Goal: Transaction & Acquisition: Download file/media

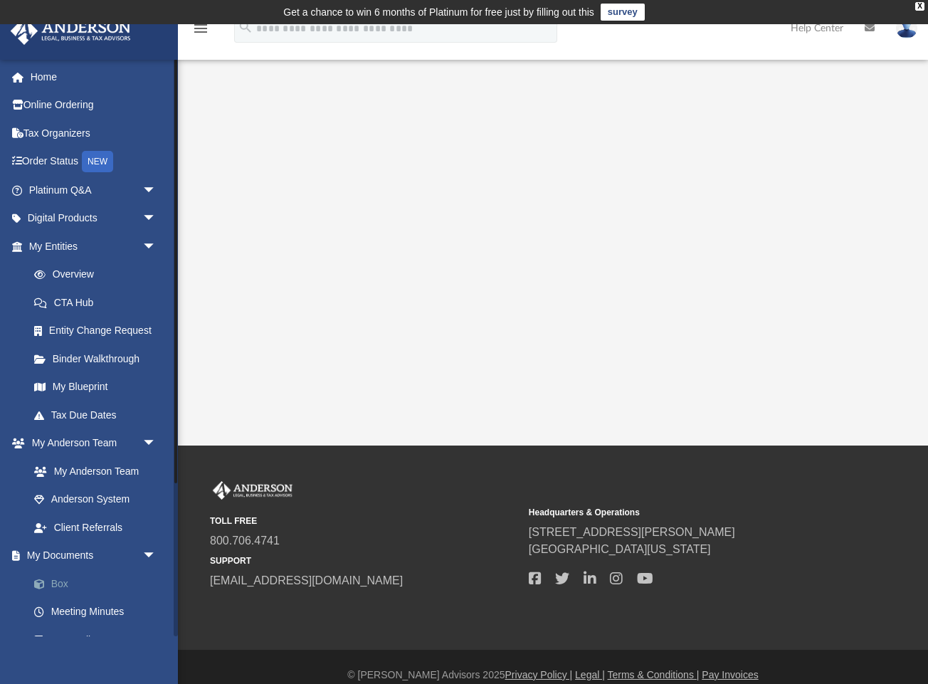
click at [50, 585] on link "Box" at bounding box center [99, 583] width 158 height 28
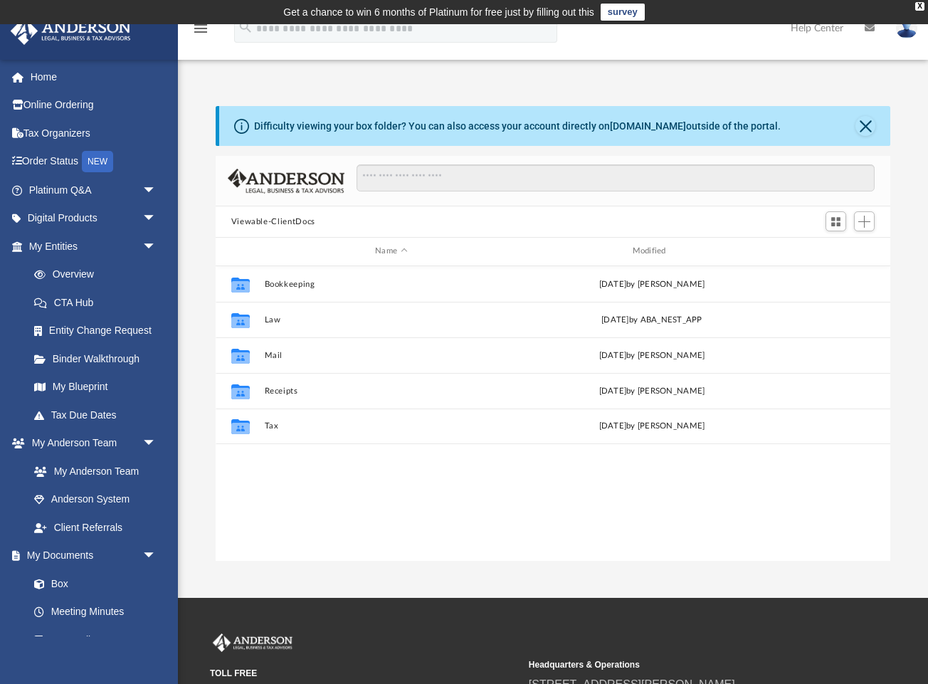
scroll to position [1, 1]
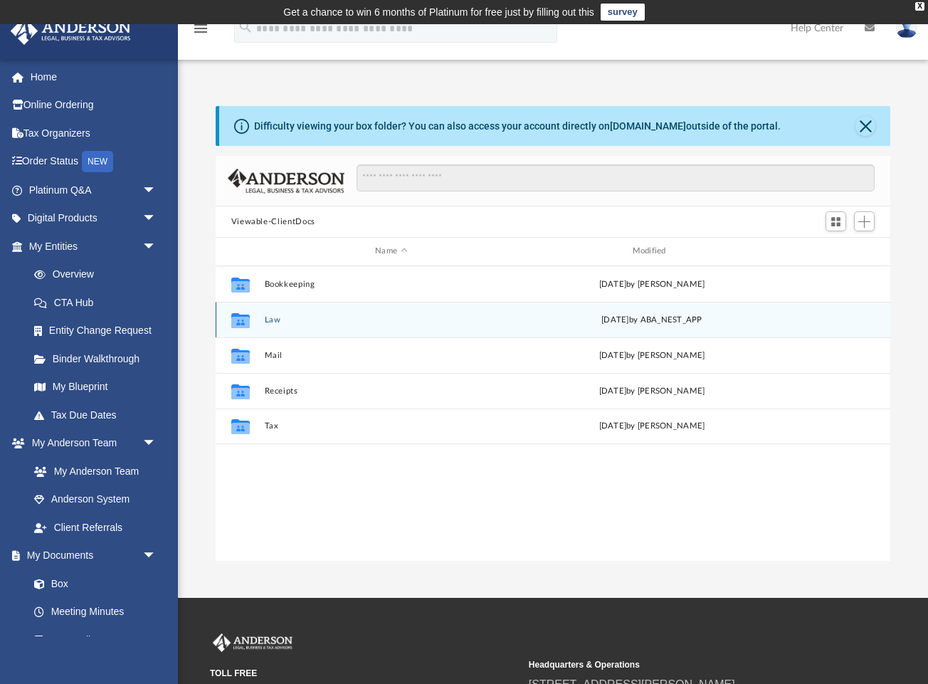
click at [278, 324] on div "Collaborated Folder Law [DATE] by ABA_NEST_APP" at bounding box center [553, 320] width 675 height 36
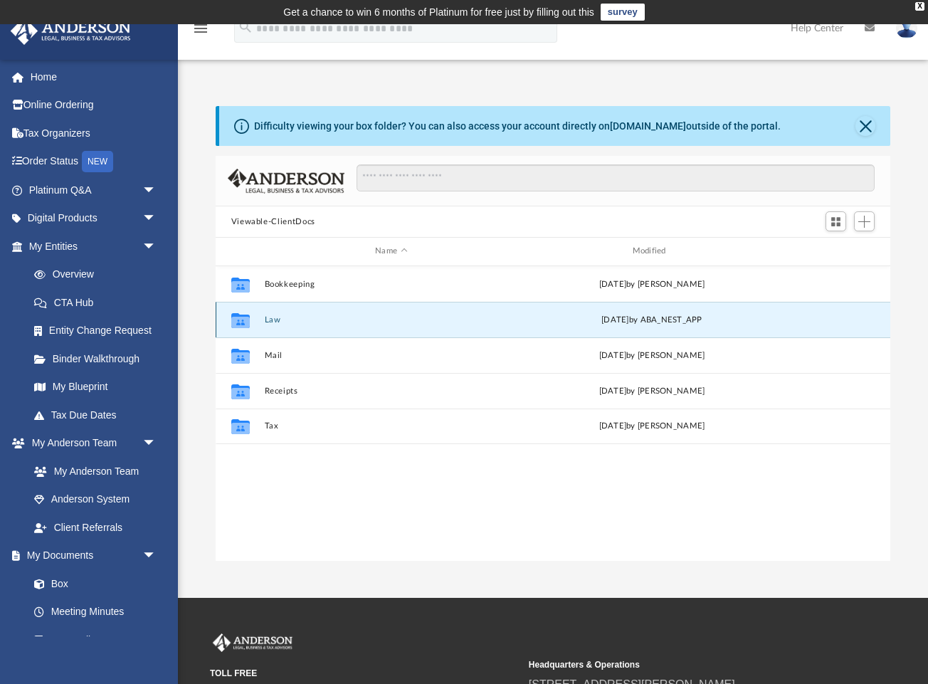
click at [272, 322] on button "Law" at bounding box center [391, 319] width 254 height 9
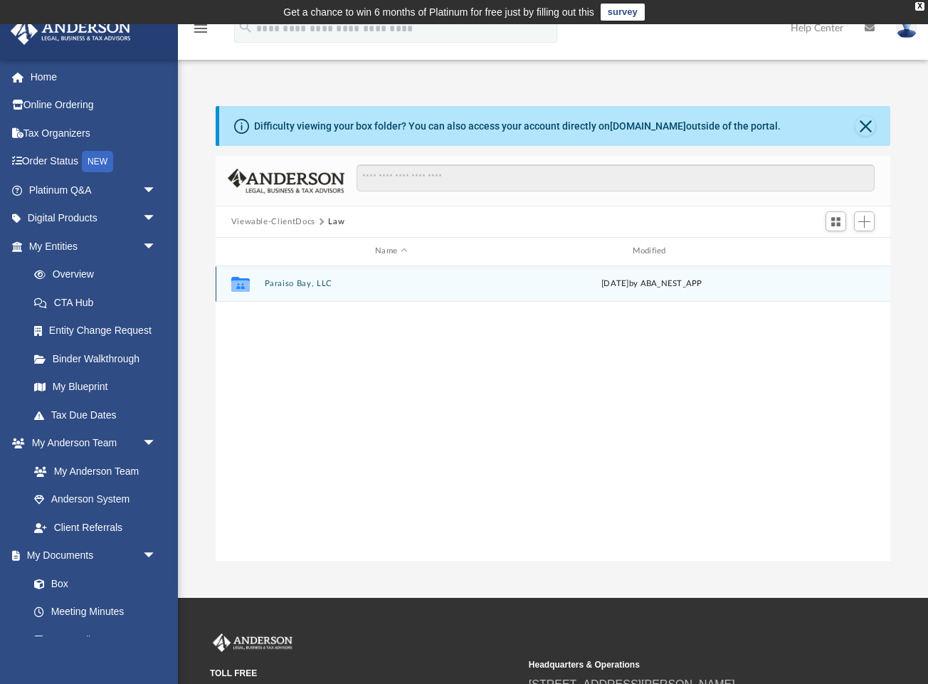
click at [302, 281] on button "Paraiso Bay, LLC" at bounding box center [391, 283] width 254 height 9
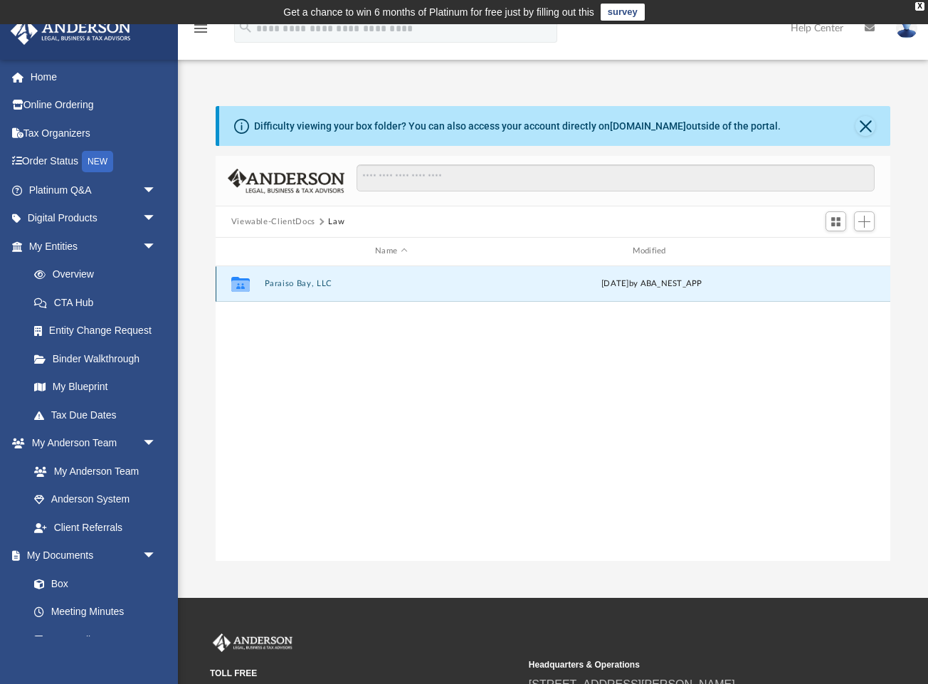
click at [302, 281] on button "Paraiso Bay, LLC" at bounding box center [391, 283] width 254 height 9
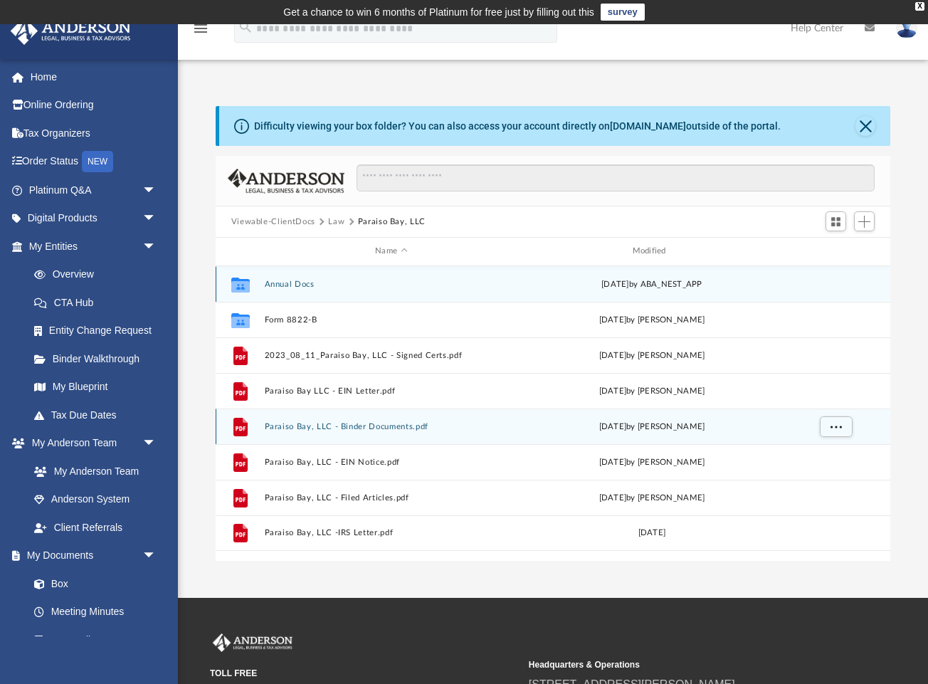
scroll to position [29, 0]
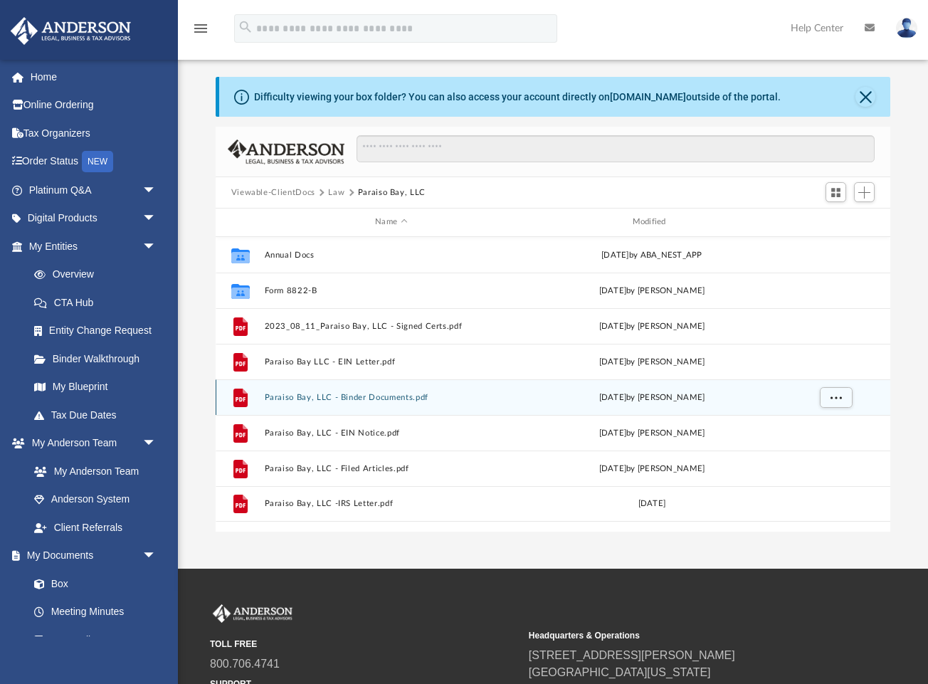
click at [395, 402] on div "File Paraiso Bay, LLC - Binder Documents.pdf [DATE] by [PERSON_NAME]" at bounding box center [553, 397] width 675 height 36
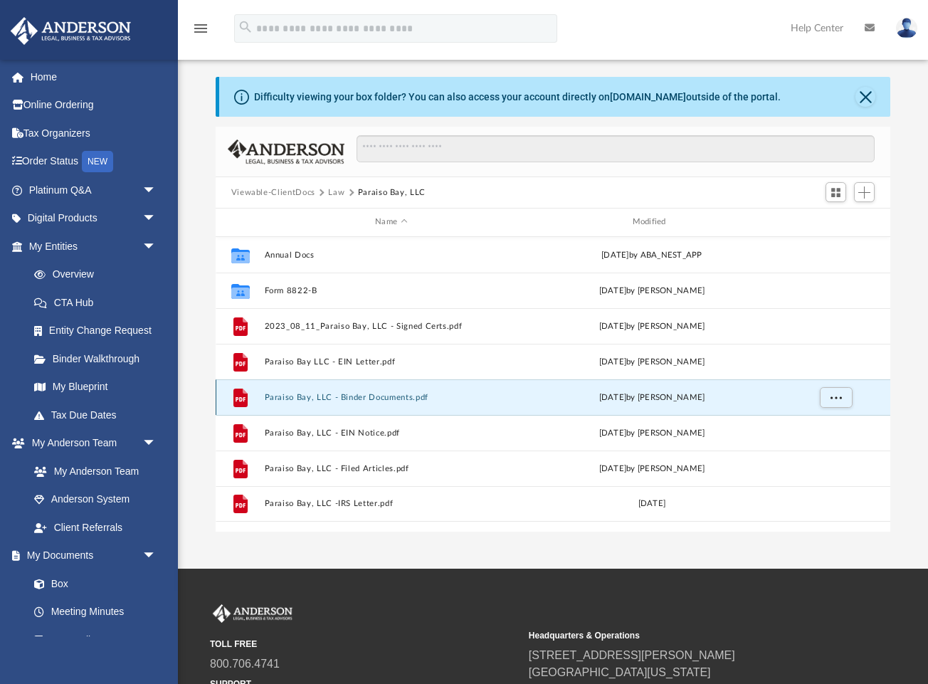
click at [404, 399] on button "Paraiso Bay, LLC - Binder Documents.pdf" at bounding box center [391, 397] width 254 height 9
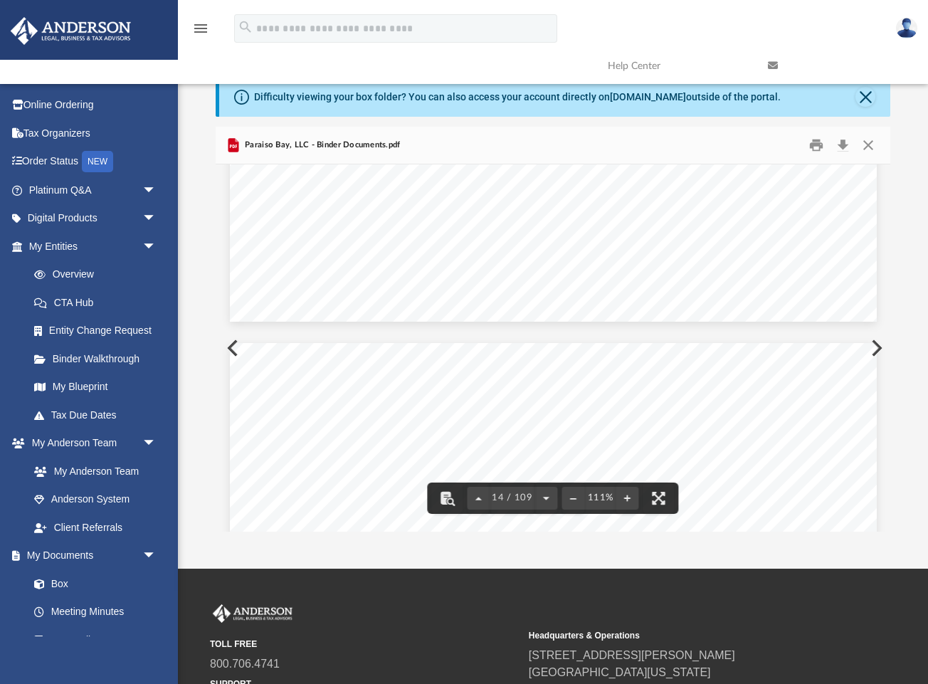
scroll to position [10814, 0]
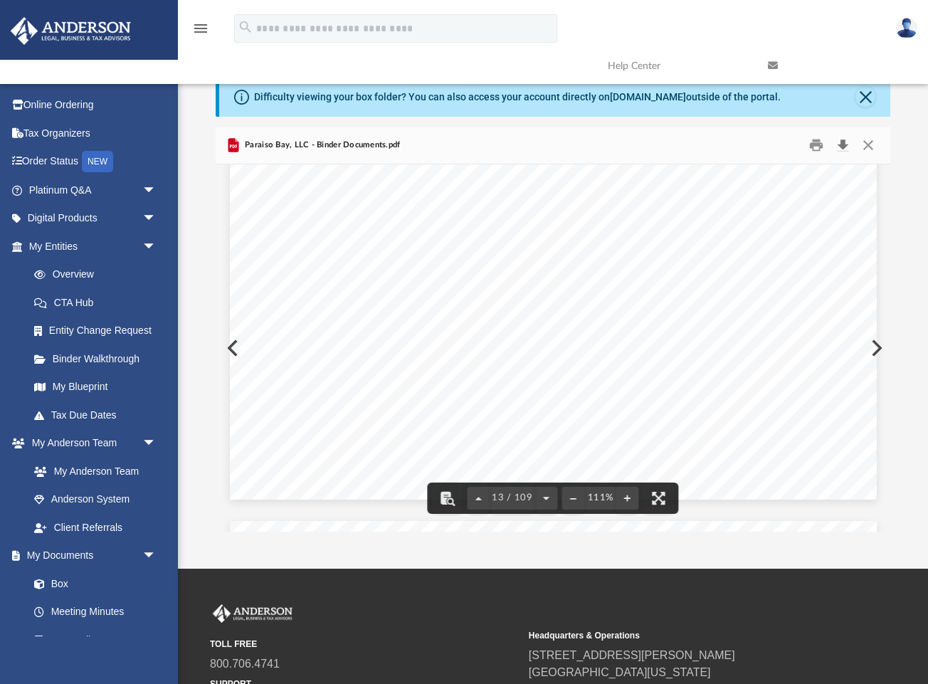
click at [841, 148] on button "Download" at bounding box center [843, 145] width 26 height 22
click at [878, 347] on button "Preview" at bounding box center [875, 348] width 31 height 40
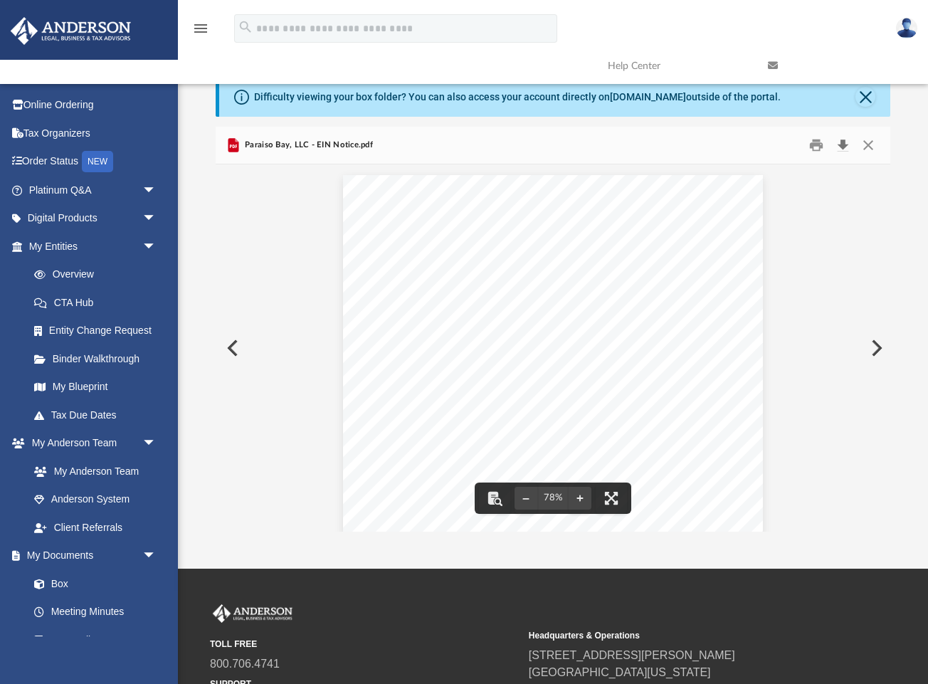
click at [843, 148] on button "Download" at bounding box center [843, 145] width 26 height 22
click at [875, 352] on button "Preview" at bounding box center [875, 348] width 31 height 40
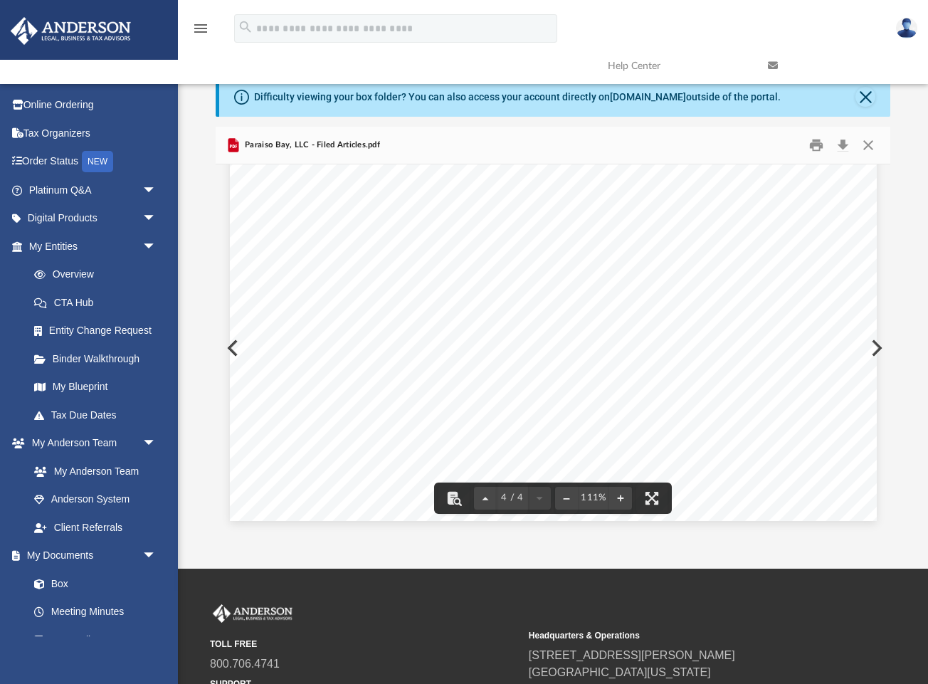
scroll to position [3066, 0]
click at [843, 142] on button "Download" at bounding box center [843, 145] width 26 height 22
click at [879, 351] on button "Preview" at bounding box center [875, 348] width 31 height 40
click at [842, 142] on button "Download" at bounding box center [843, 145] width 26 height 22
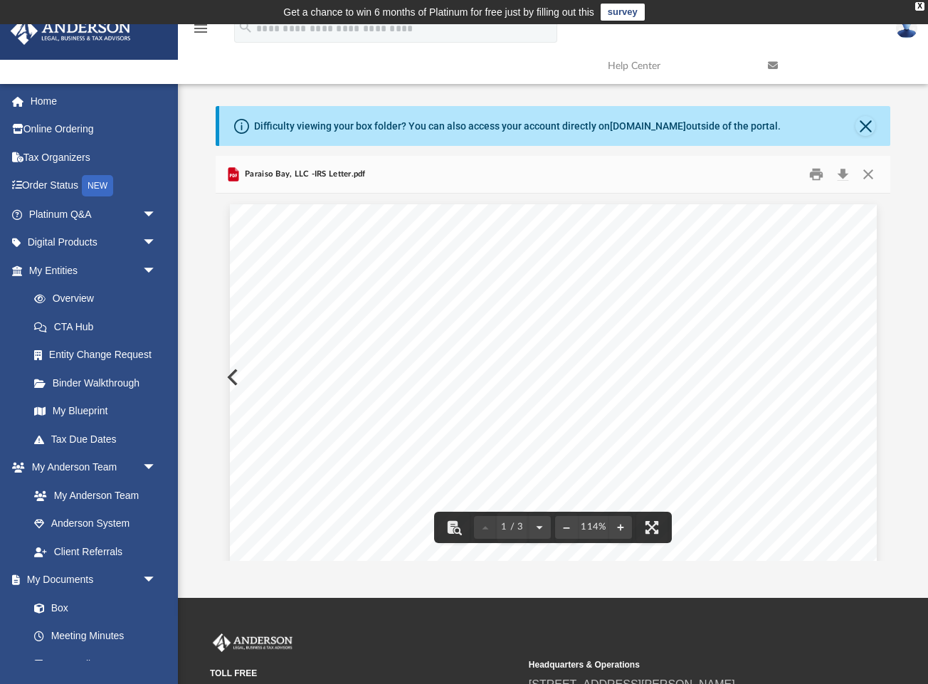
scroll to position [0, 0]
click at [872, 168] on button "Close" at bounding box center [868, 175] width 26 height 22
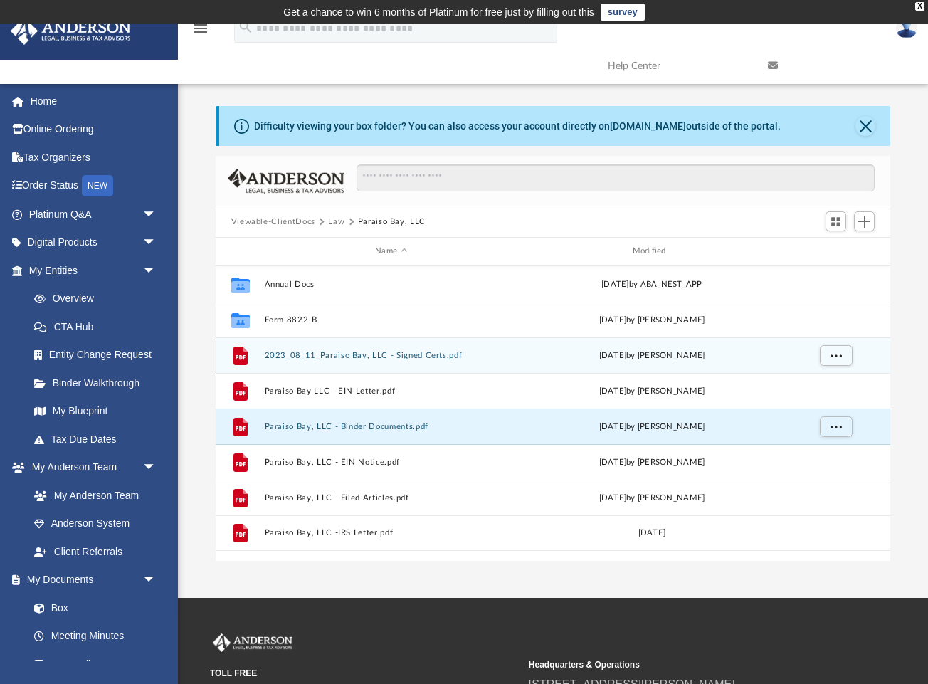
click at [366, 362] on div "File 2023_08_11_Paraiso Bay, LLC - Signed Certs.pdf [DATE] by [PERSON_NAME]" at bounding box center [553, 355] width 675 height 36
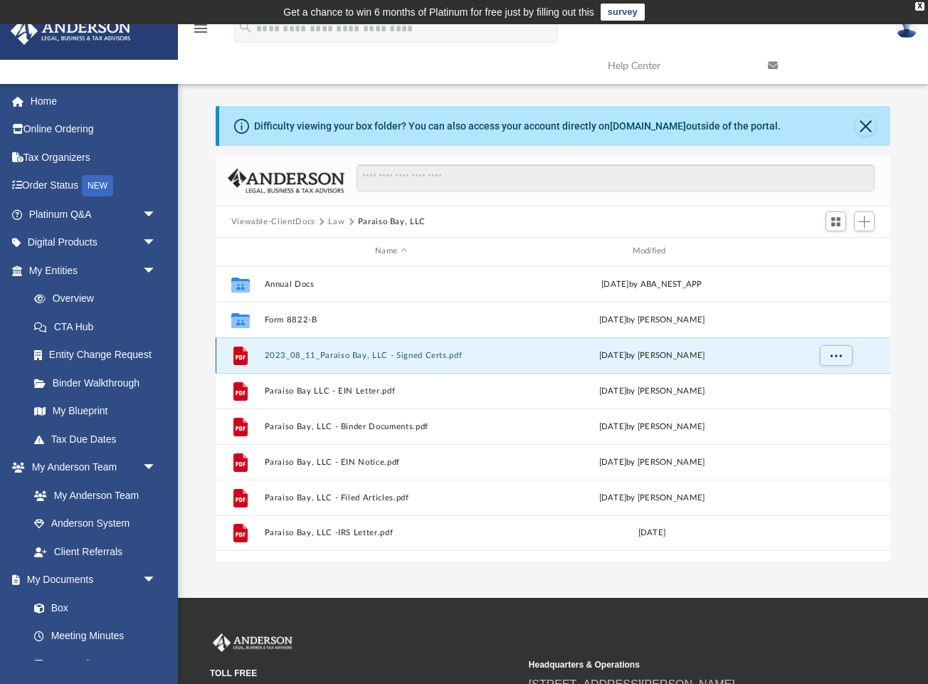
click at [366, 362] on div "File 2023_08_11_Paraiso Bay, LLC - Signed Certs.pdf [DATE] by [PERSON_NAME]" at bounding box center [553, 355] width 675 height 36
click at [391, 357] on button "2023_08_11_Paraiso Bay, LLC - Signed Certs.pdf" at bounding box center [391, 355] width 254 height 9
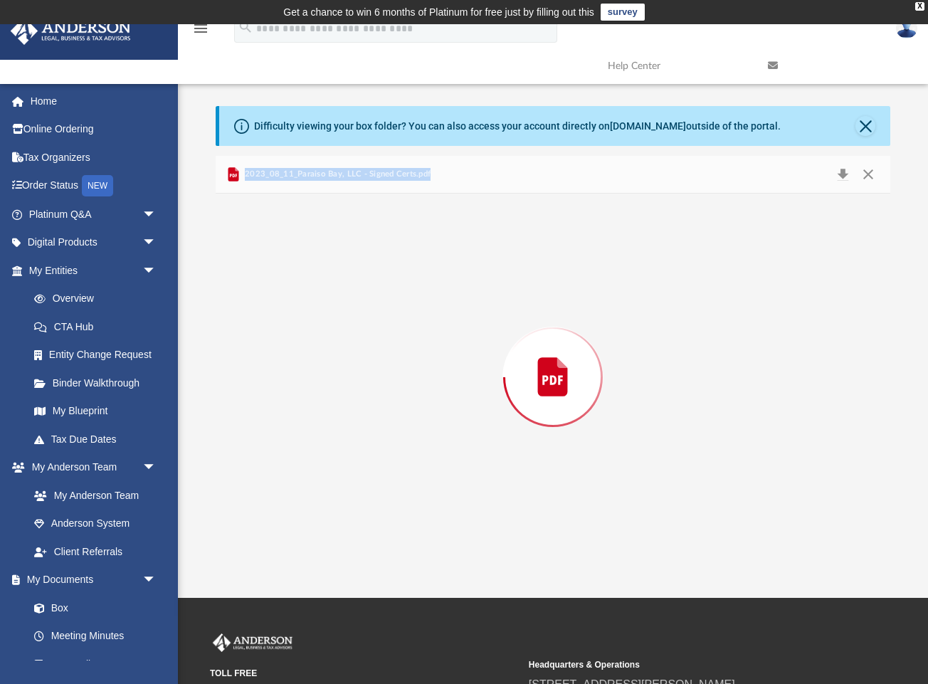
click at [391, 357] on div "Preview" at bounding box center [553, 377] width 675 height 367
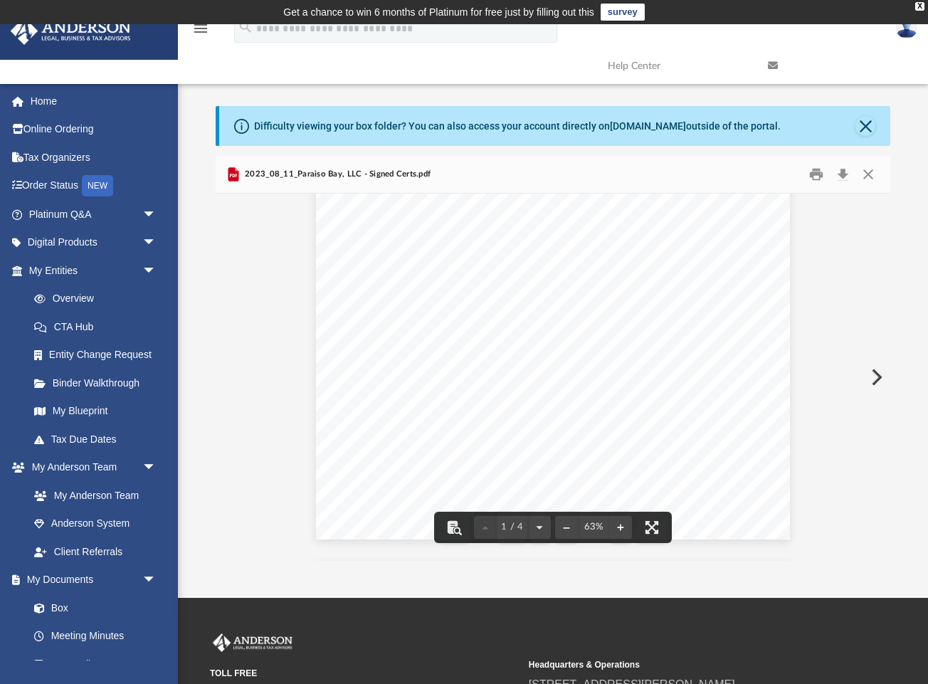
scroll to position [20, 0]
click at [847, 174] on button "Download" at bounding box center [843, 175] width 26 height 22
